Goal: Task Accomplishment & Management: Manage account settings

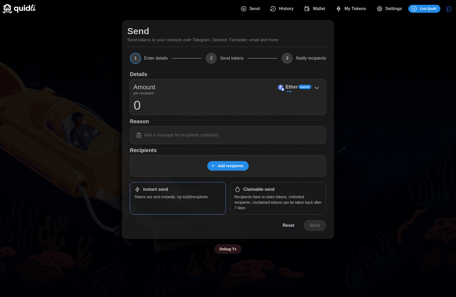
click at [348, 12] on span "My Tokens" at bounding box center [355, 8] width 22 height 11
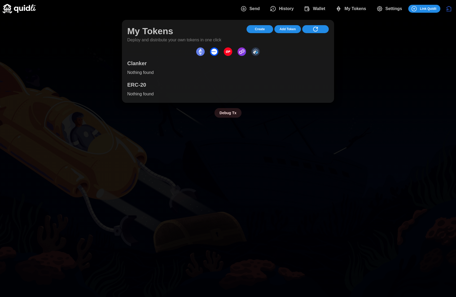
click at [322, 27] on span "dots" at bounding box center [315, 28] width 19 height 7
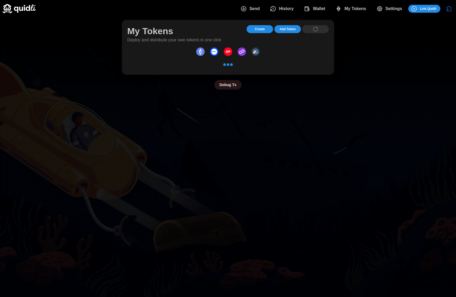
click at [293, 29] on span "Add Token" at bounding box center [287, 28] width 16 height 7
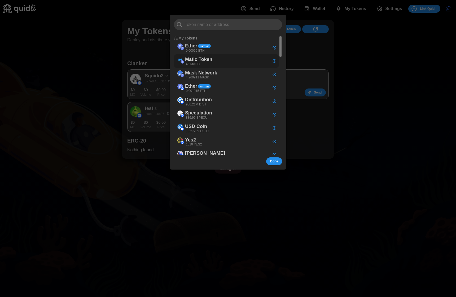
click at [236, 59] on div "Matic Token 45 MATIC" at bounding box center [226, 61] width 105 height 14
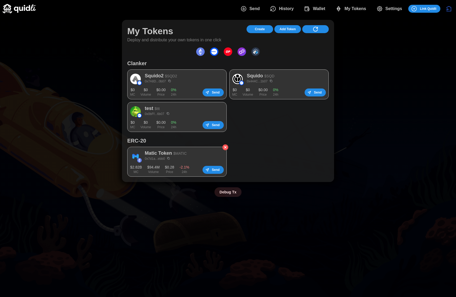
click at [308, 29] on span "dots" at bounding box center [315, 28] width 19 height 7
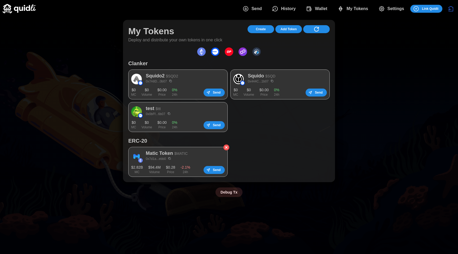
click at [290, 8] on span "History" at bounding box center [288, 8] width 15 height 11
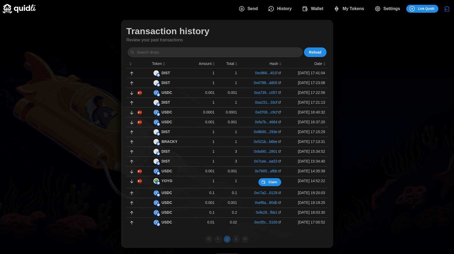
click at [166, 72] on p "DIST" at bounding box center [166, 73] width 8 height 6
